Goal: Transaction & Acquisition: Purchase product/service

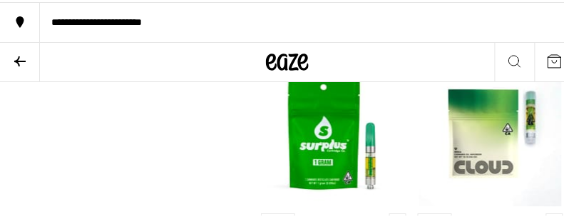
scroll to position [1462, 0]
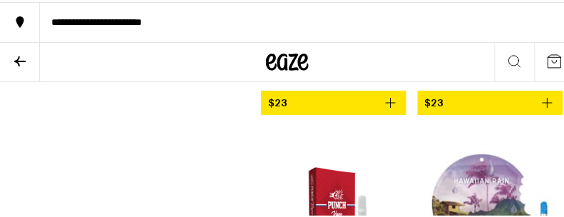
scroll to position [0, 0]
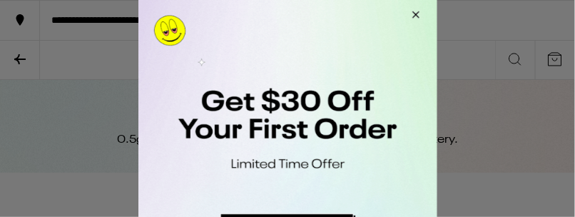
click at [419, 14] on button "Close Modal" at bounding box center [413, 17] width 39 height 34
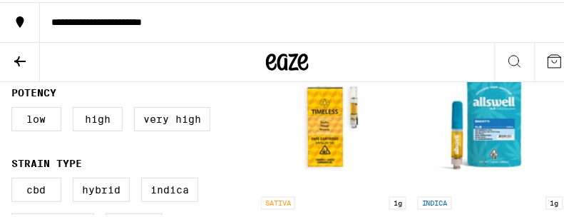
scroll to position [221, 0]
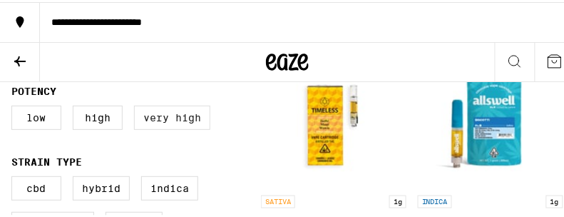
click at [163, 118] on label "Very High" at bounding box center [172, 115] width 76 height 24
click at [15, 106] on input "Very High" at bounding box center [14, 106] width 1 height 1
click at [163, 118] on label "Very High" at bounding box center [172, 115] width 76 height 24
click at [15, 106] on input "Very High" at bounding box center [14, 106] width 1 height 1
checkbox input "false"
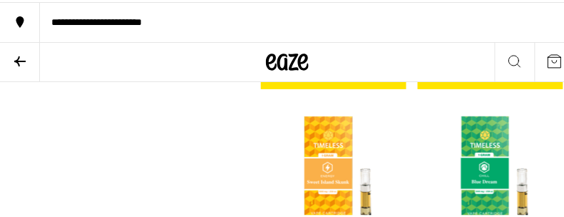
scroll to position [5011, 0]
